Goal: Task Accomplishment & Management: Complete application form

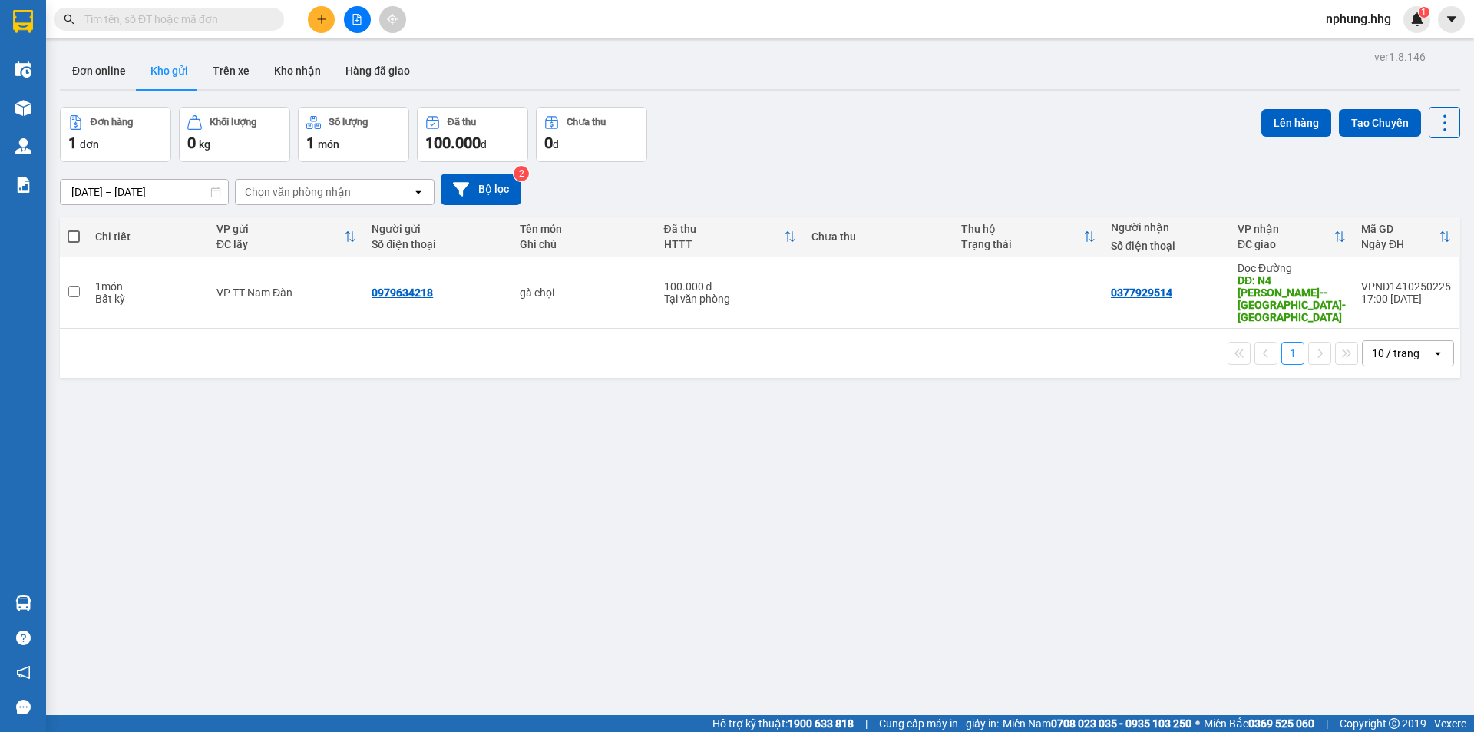
click at [320, 15] on icon "plus" at bounding box center [321, 19] width 11 height 11
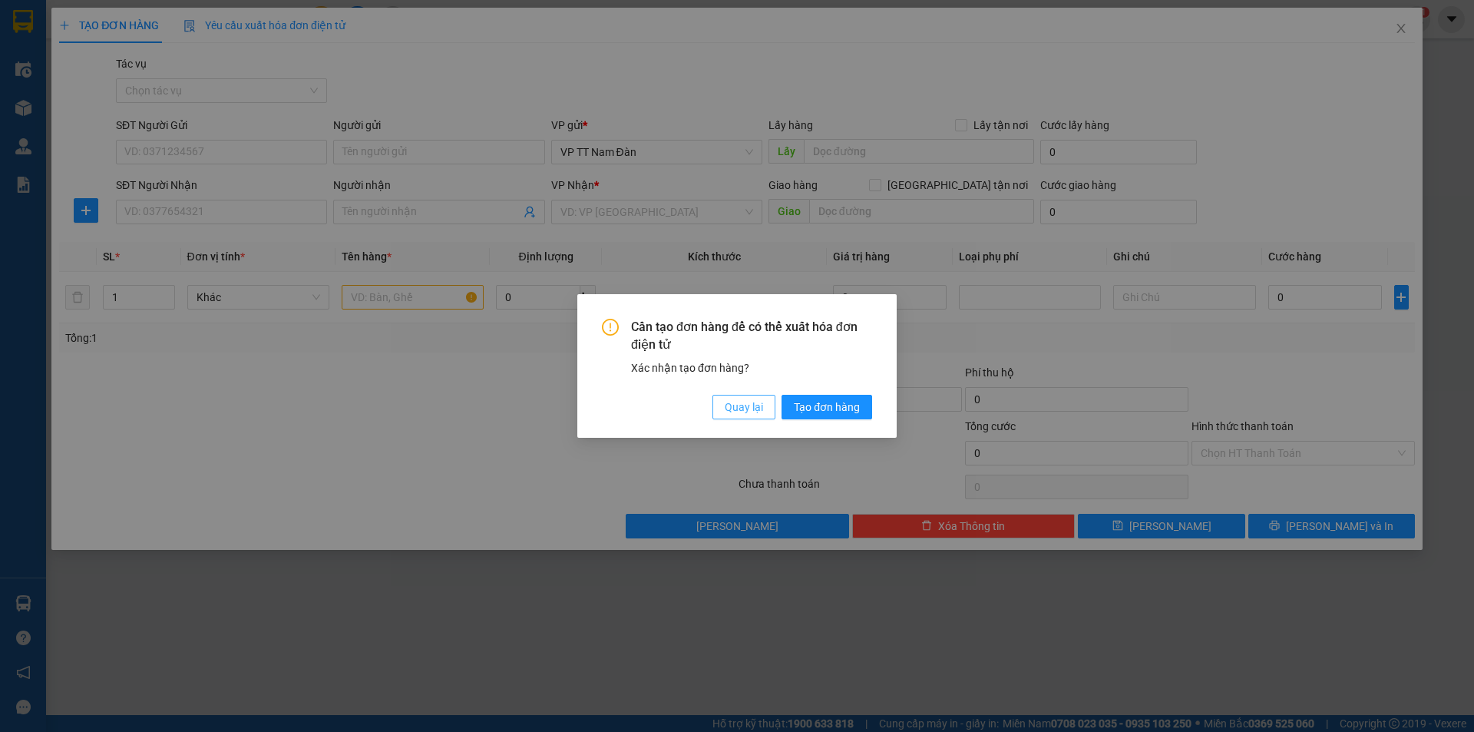
click at [739, 411] on span "Quay lại" at bounding box center [744, 407] width 38 height 17
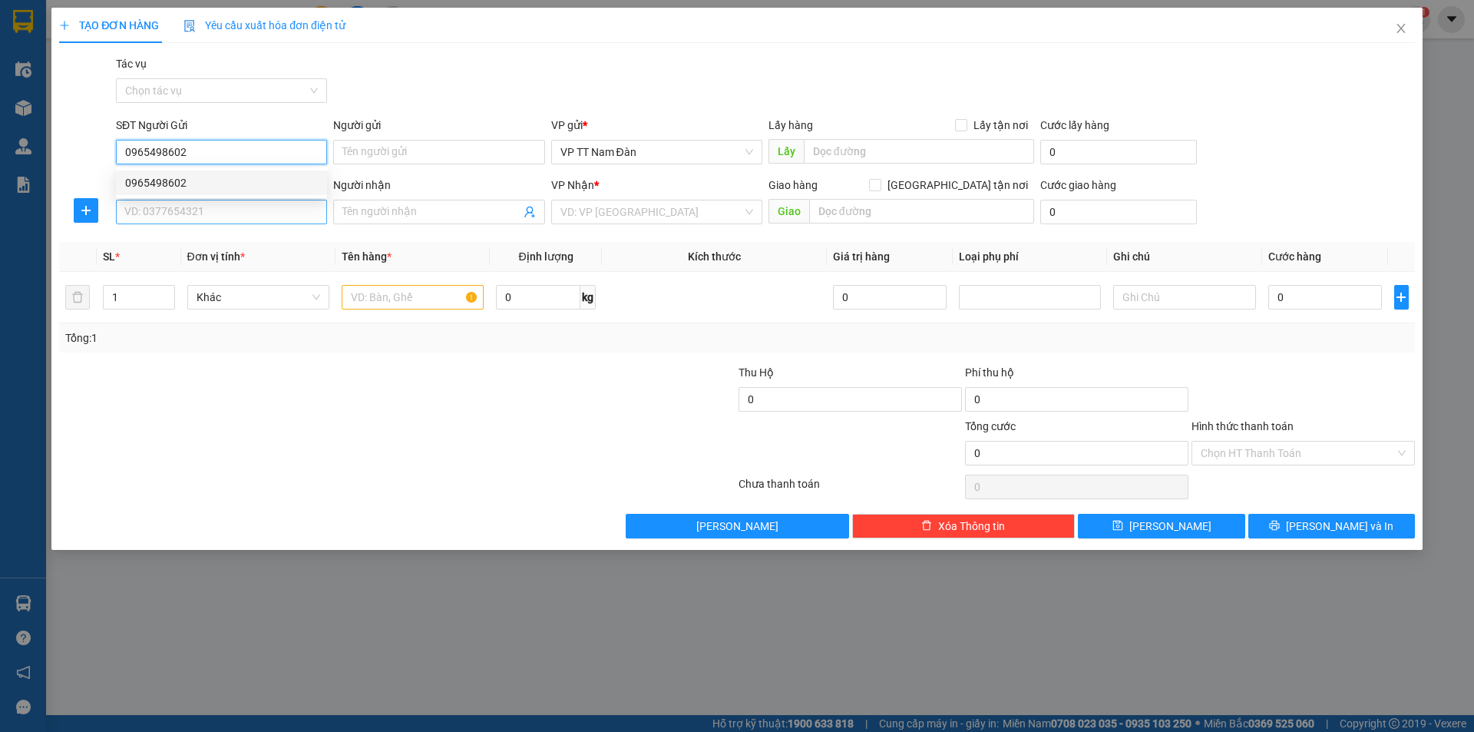
type input "0965498602"
click at [230, 208] on input "SĐT Người Nhận" at bounding box center [221, 212] width 211 height 25
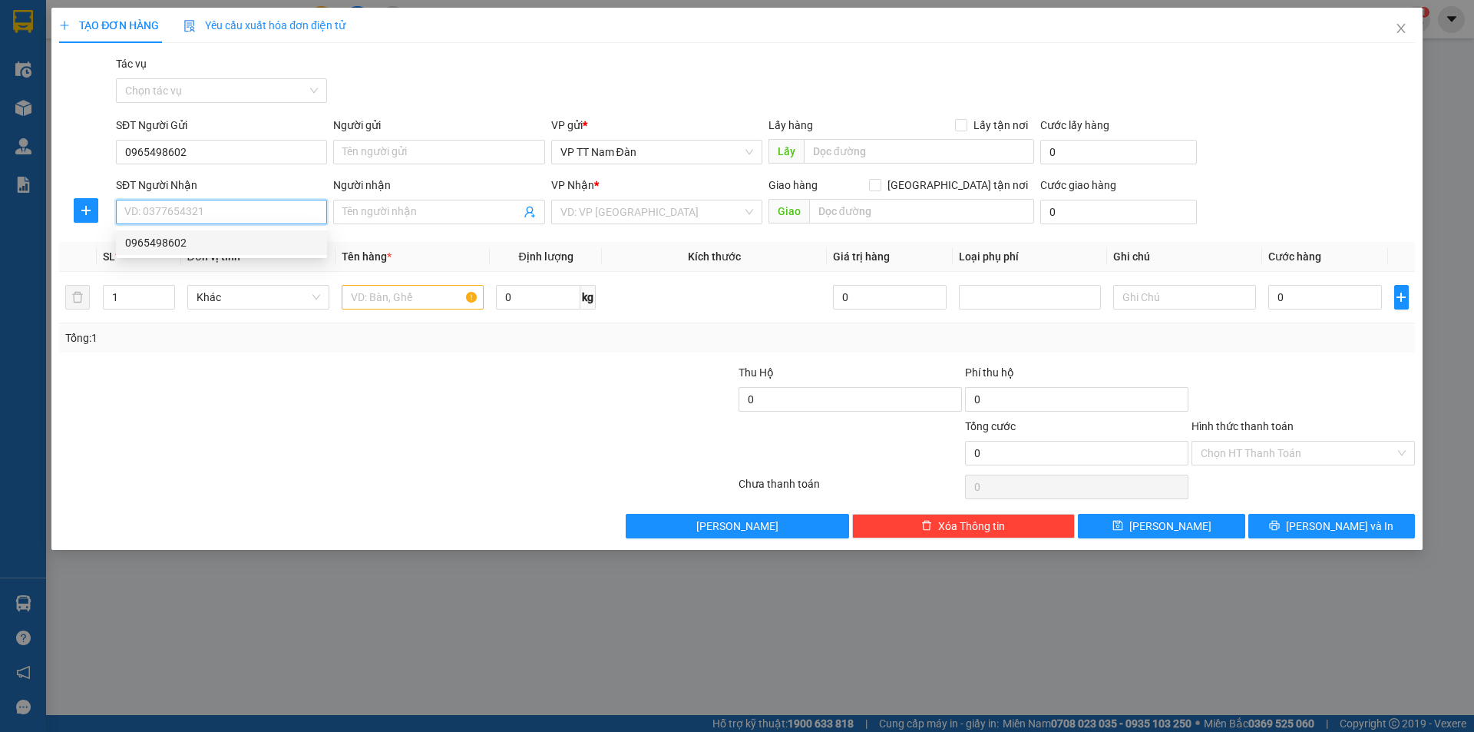
click at [161, 243] on div "0965498602" at bounding box center [221, 242] width 193 height 17
type input "0965498602"
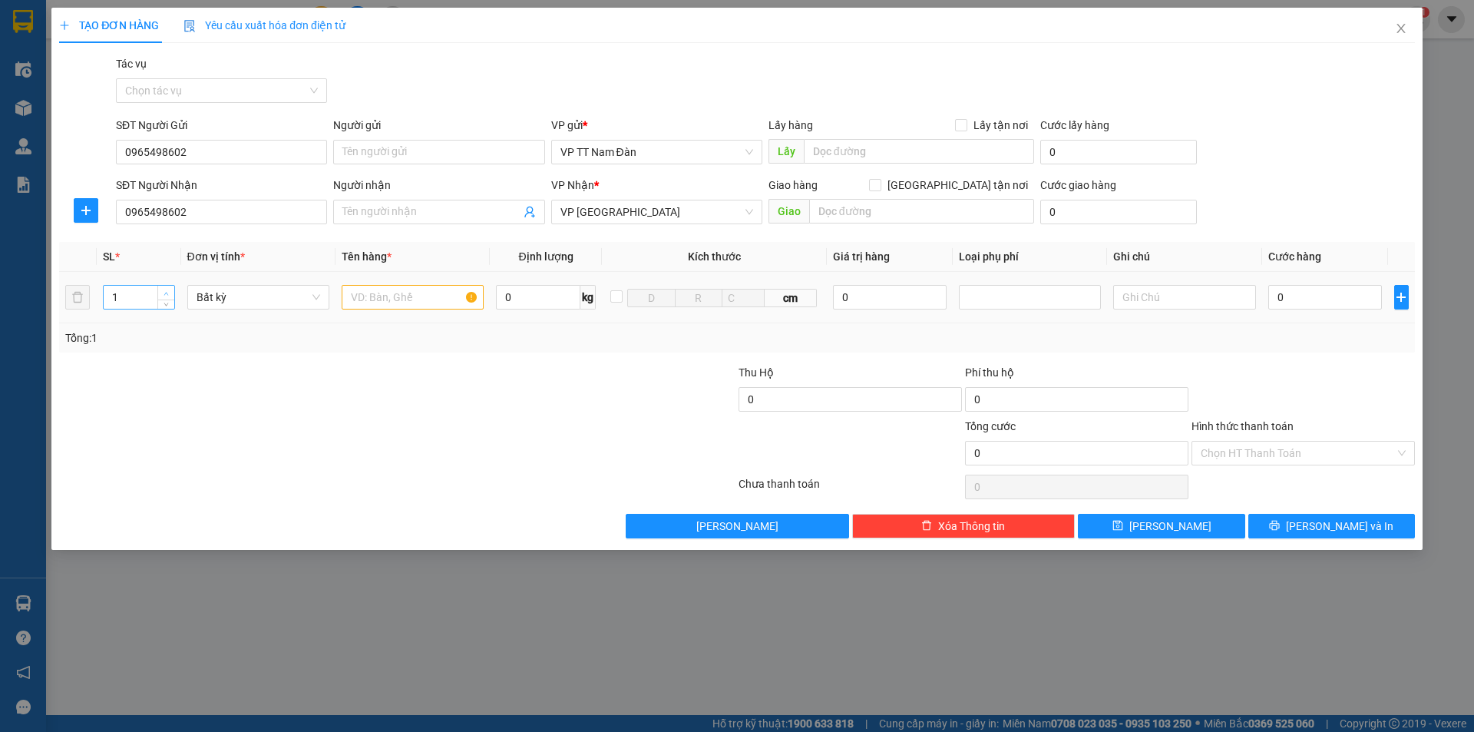
type input "2"
click at [168, 295] on icon "up" at bounding box center [166, 293] width 5 height 5
click at [434, 298] on input "text" at bounding box center [413, 297] width 142 height 25
type input "bao đen"
click at [1309, 292] on input "0" at bounding box center [1326, 297] width 114 height 25
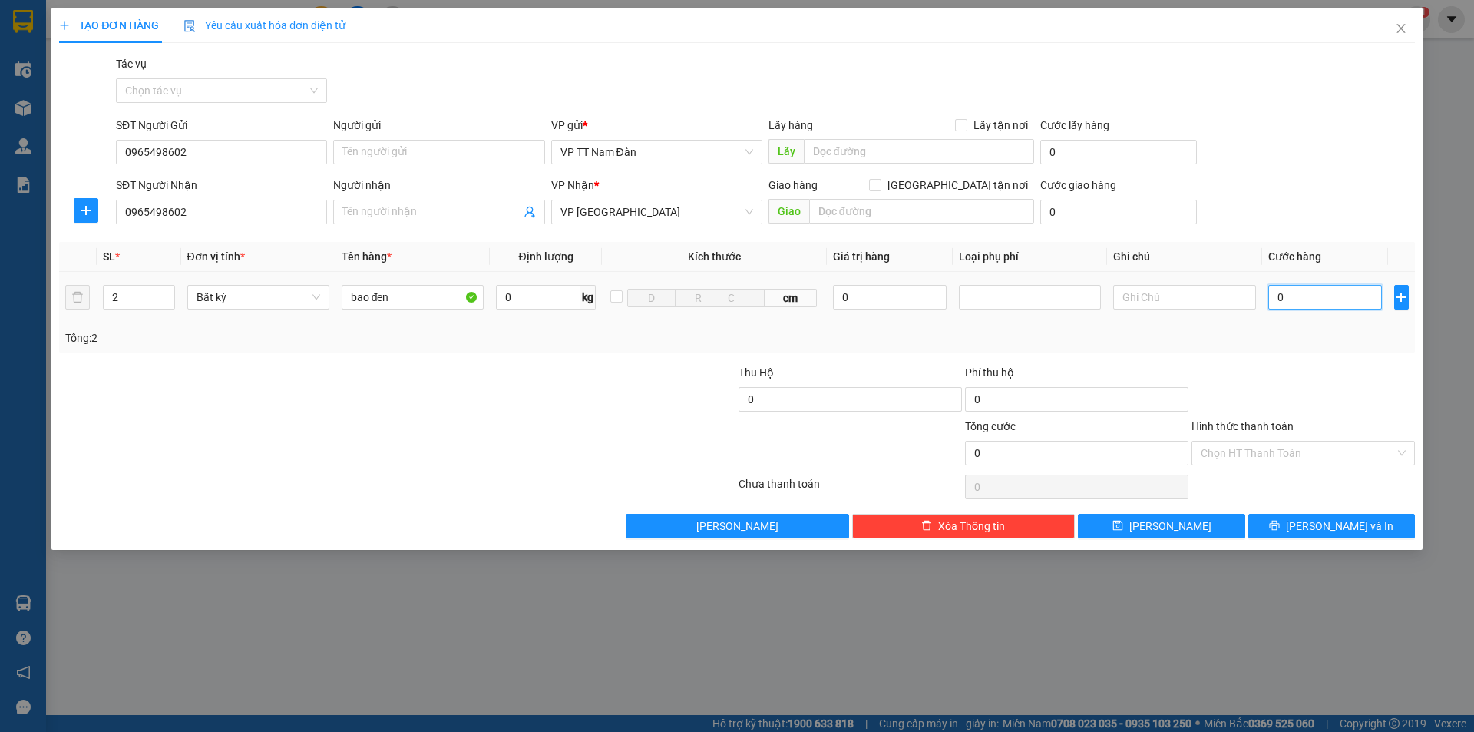
type input "2"
type input "23"
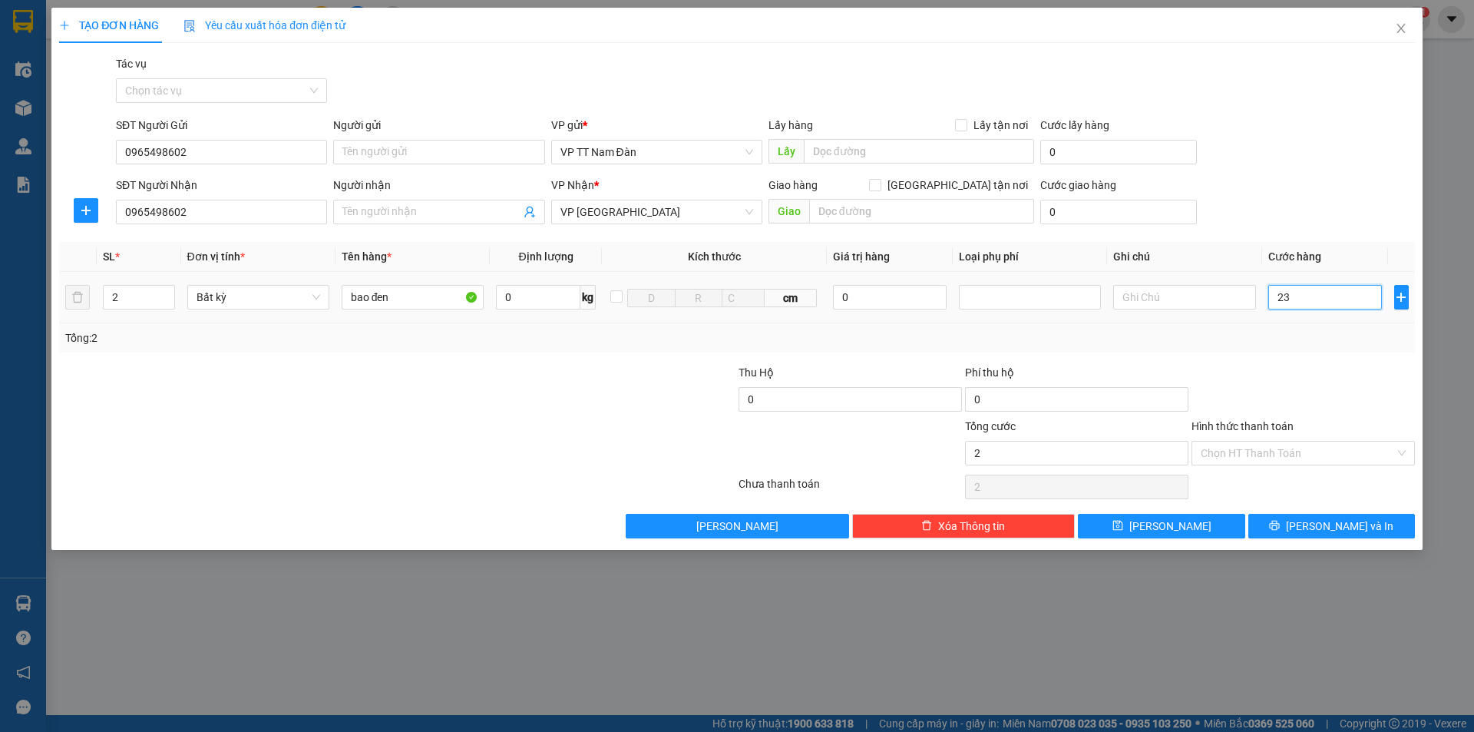
type input "23"
type input "230"
type input "230.000"
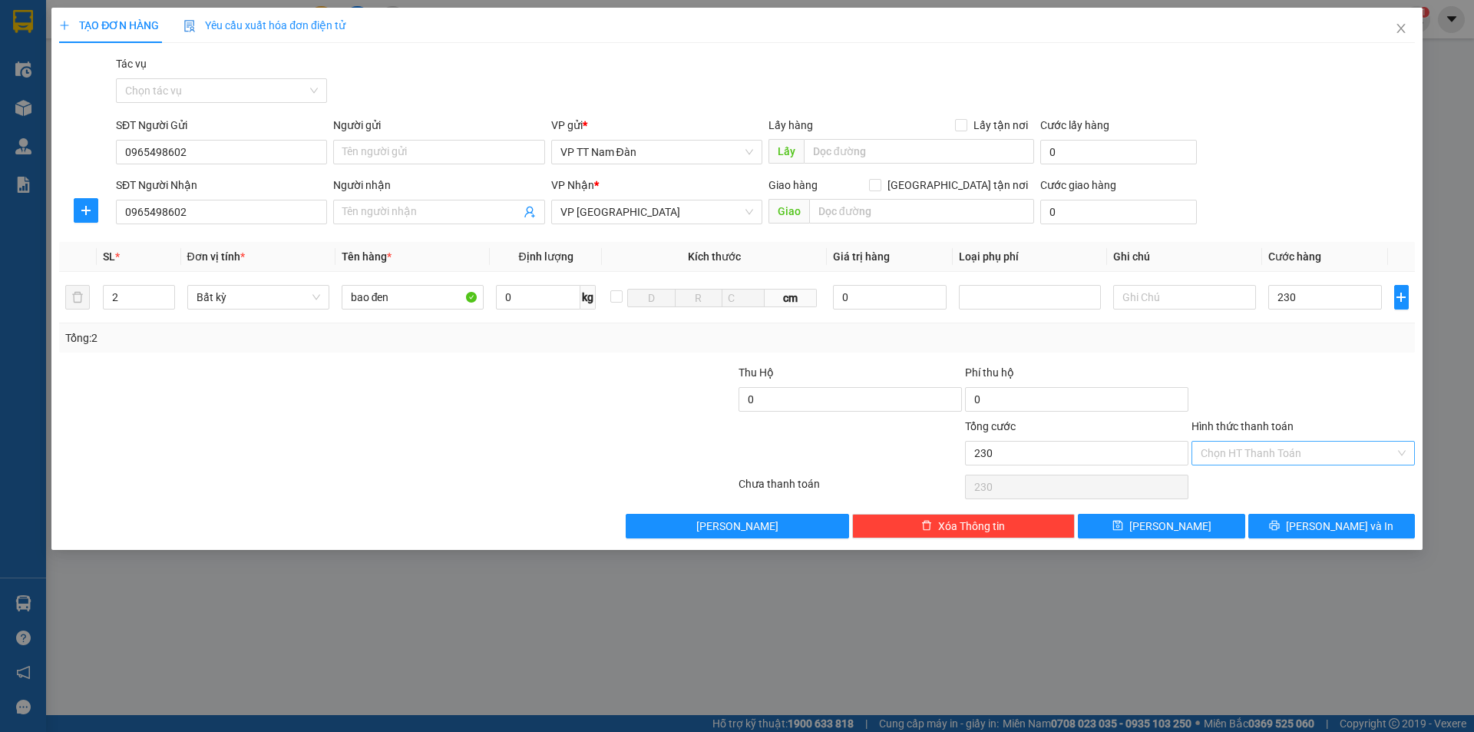
type input "230.000"
click at [1292, 456] on input "Hình thức thanh toán" at bounding box center [1298, 453] width 194 height 23
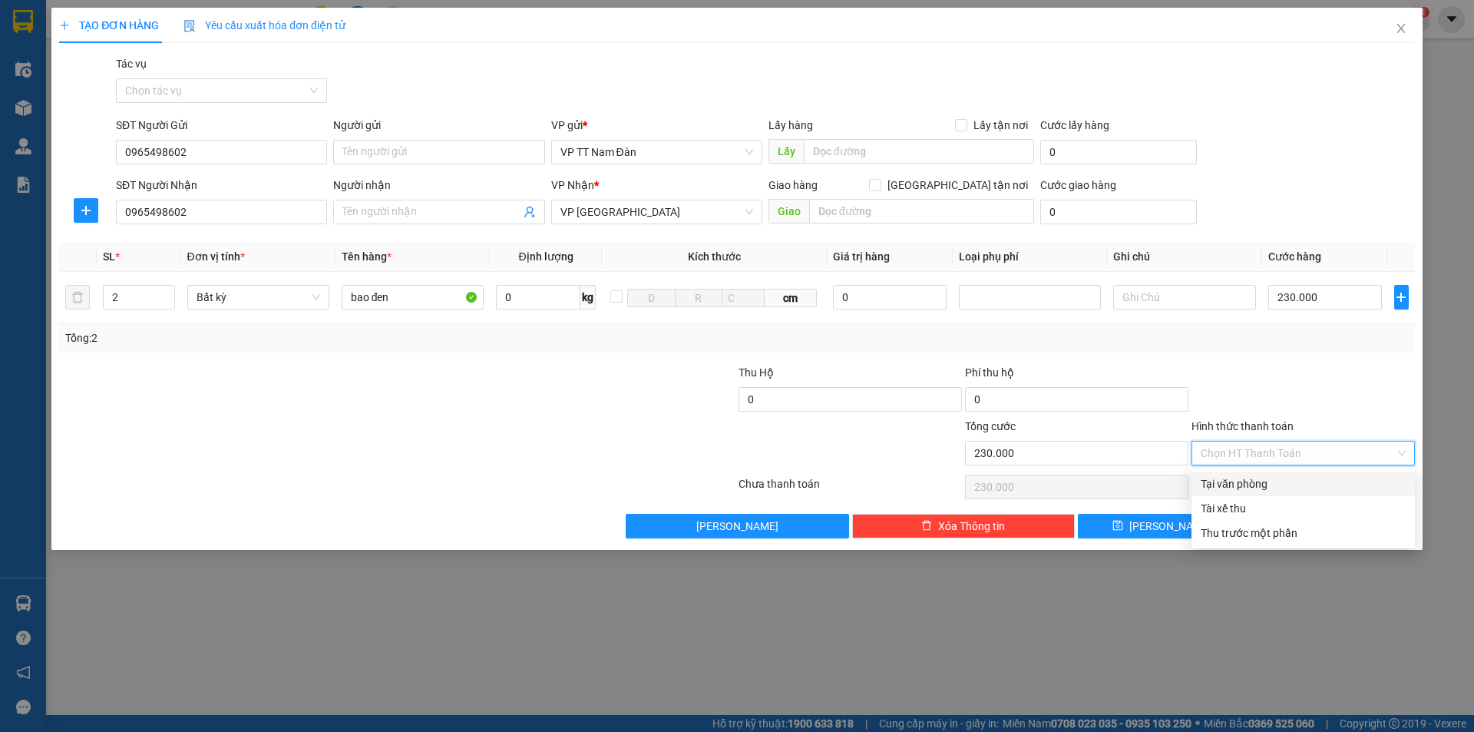
click at [1236, 482] on div "Tại văn phòng" at bounding box center [1303, 483] width 205 height 17
type input "0"
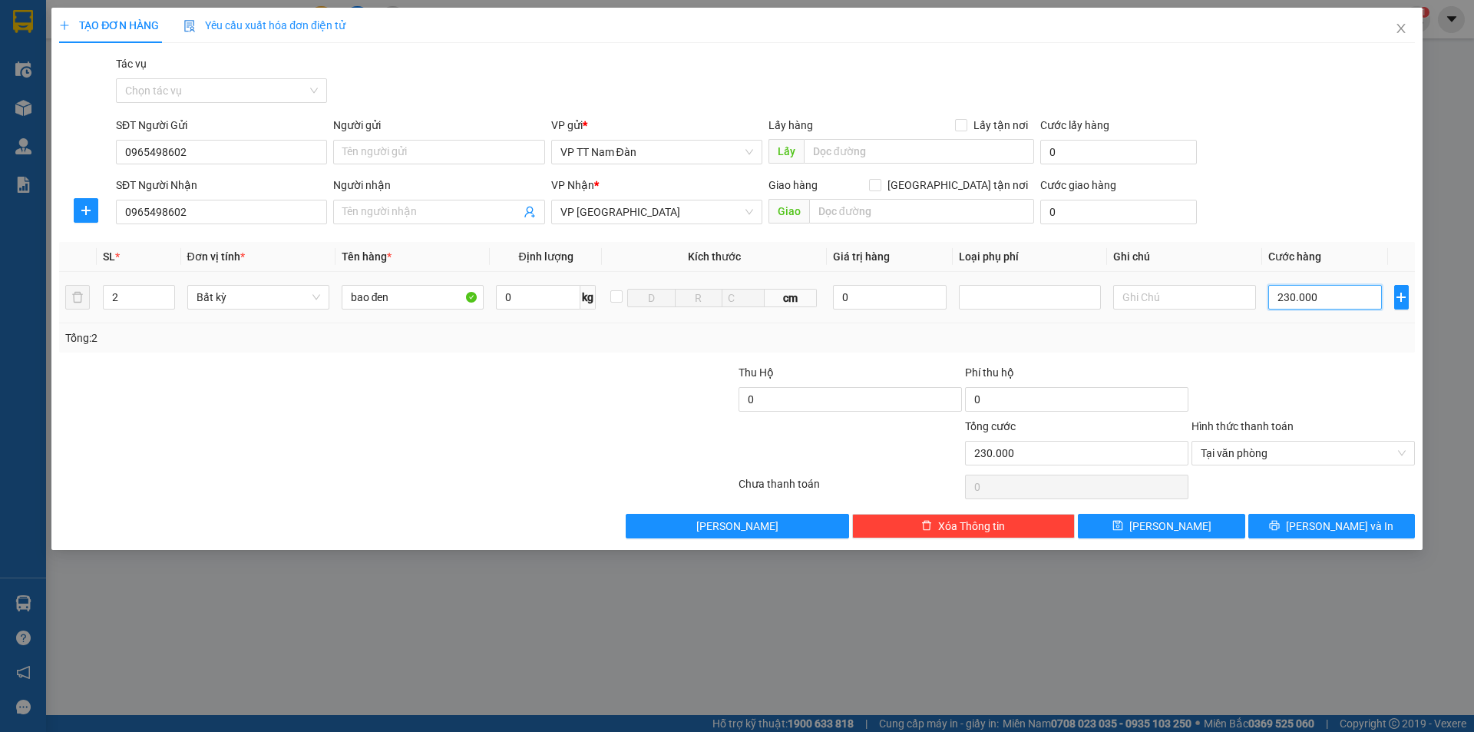
click at [1337, 294] on input "230.000" at bounding box center [1326, 297] width 114 height 25
type input "2"
type input "22"
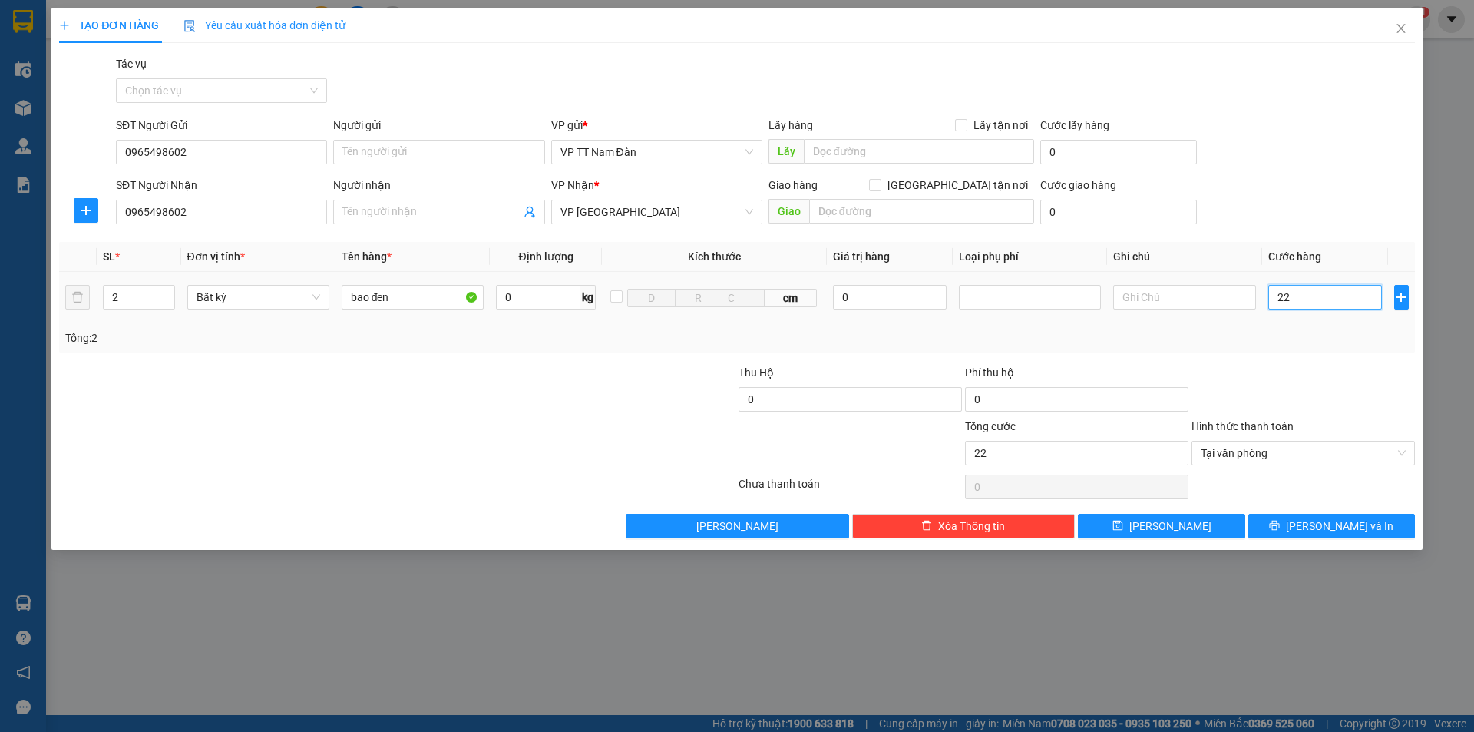
type input "220"
type input "220.000"
click at [1338, 527] on span "[PERSON_NAME] và In" at bounding box center [1340, 526] width 108 height 17
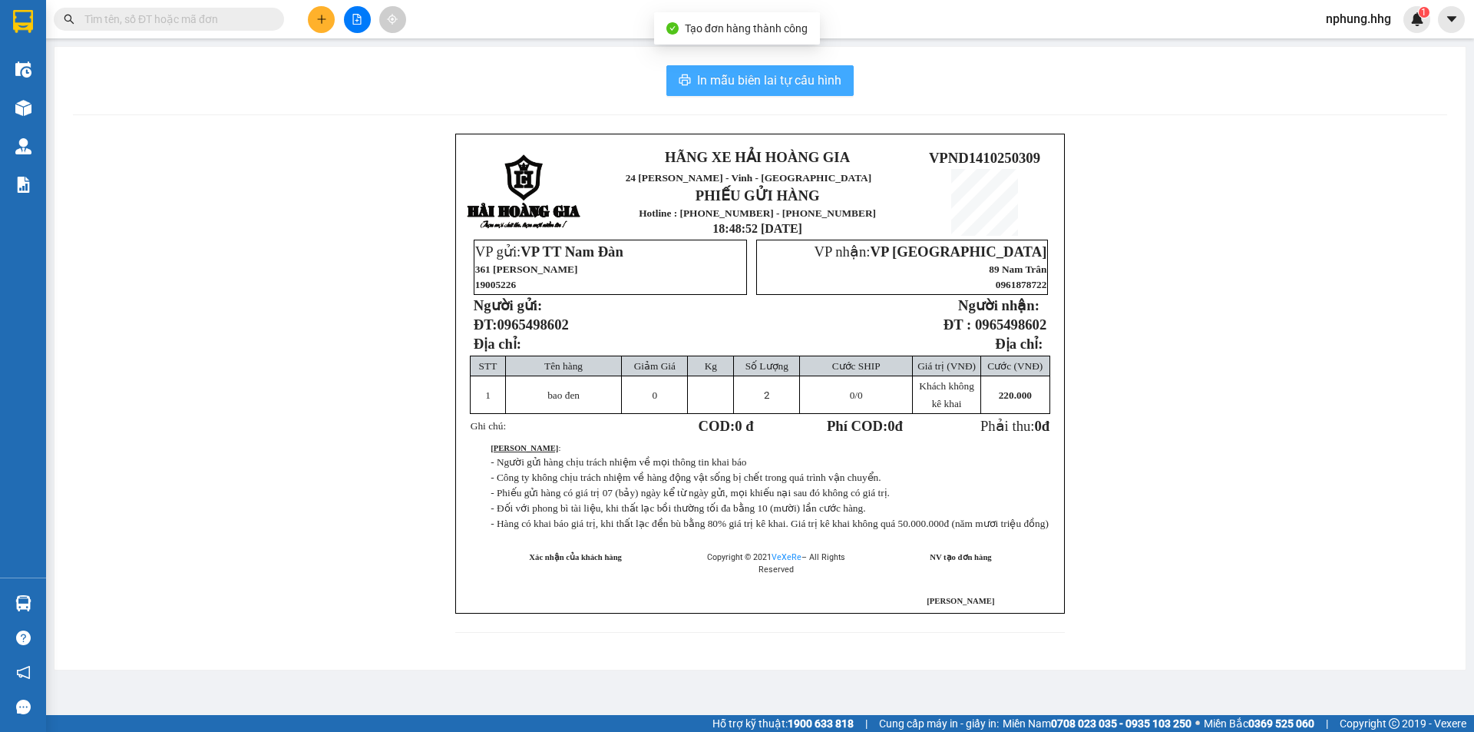
click at [738, 84] on span "In mẫu biên lai tự cấu hình" at bounding box center [769, 80] width 144 height 19
